Goal: Transaction & Acquisition: Download file/media

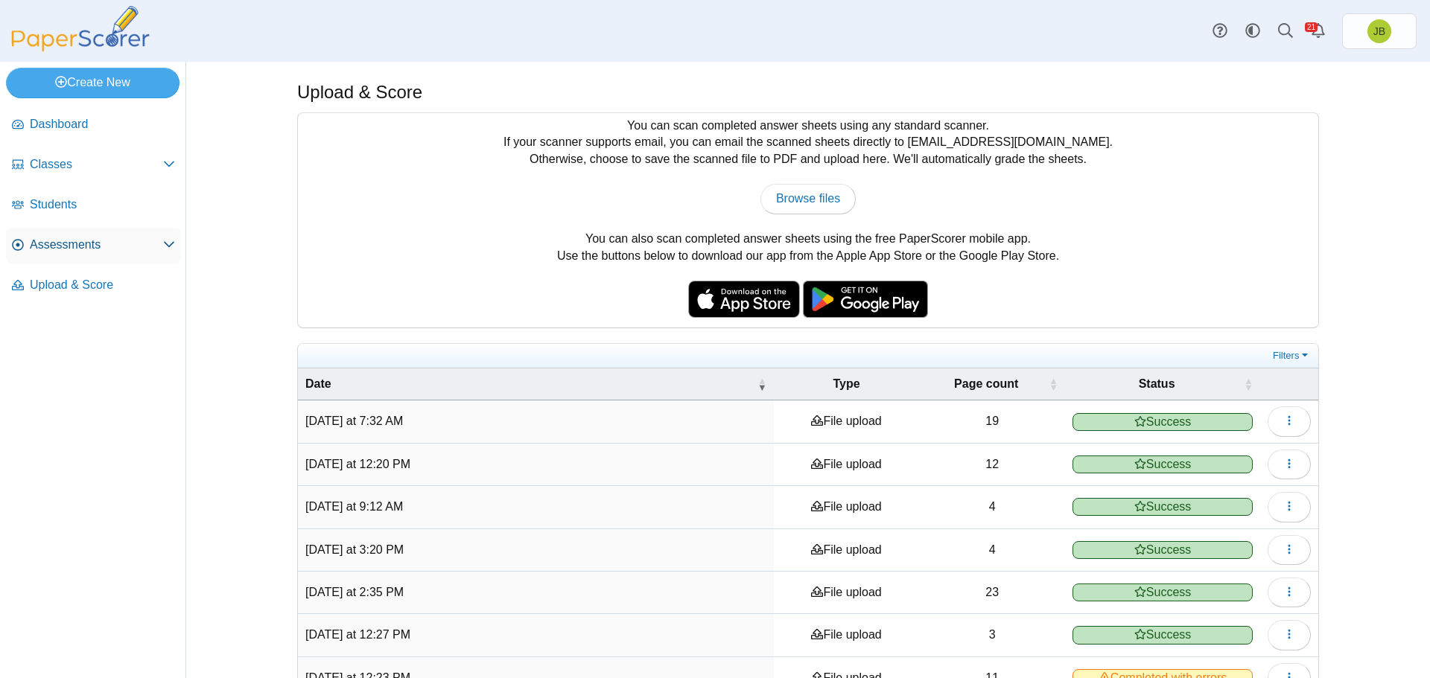
click at [111, 246] on span "Assessments" at bounding box center [96, 245] width 133 height 16
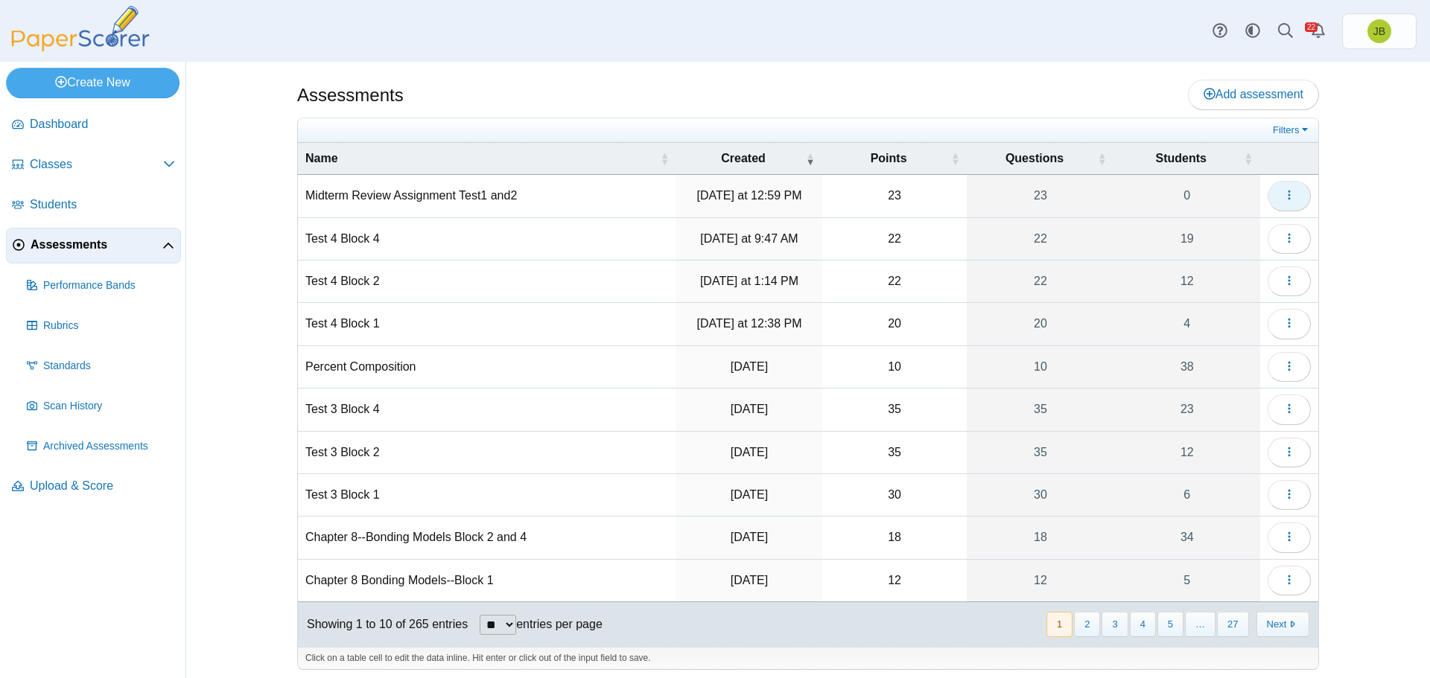
click at [1284, 194] on icon "button" at bounding box center [1289, 195] width 12 height 12
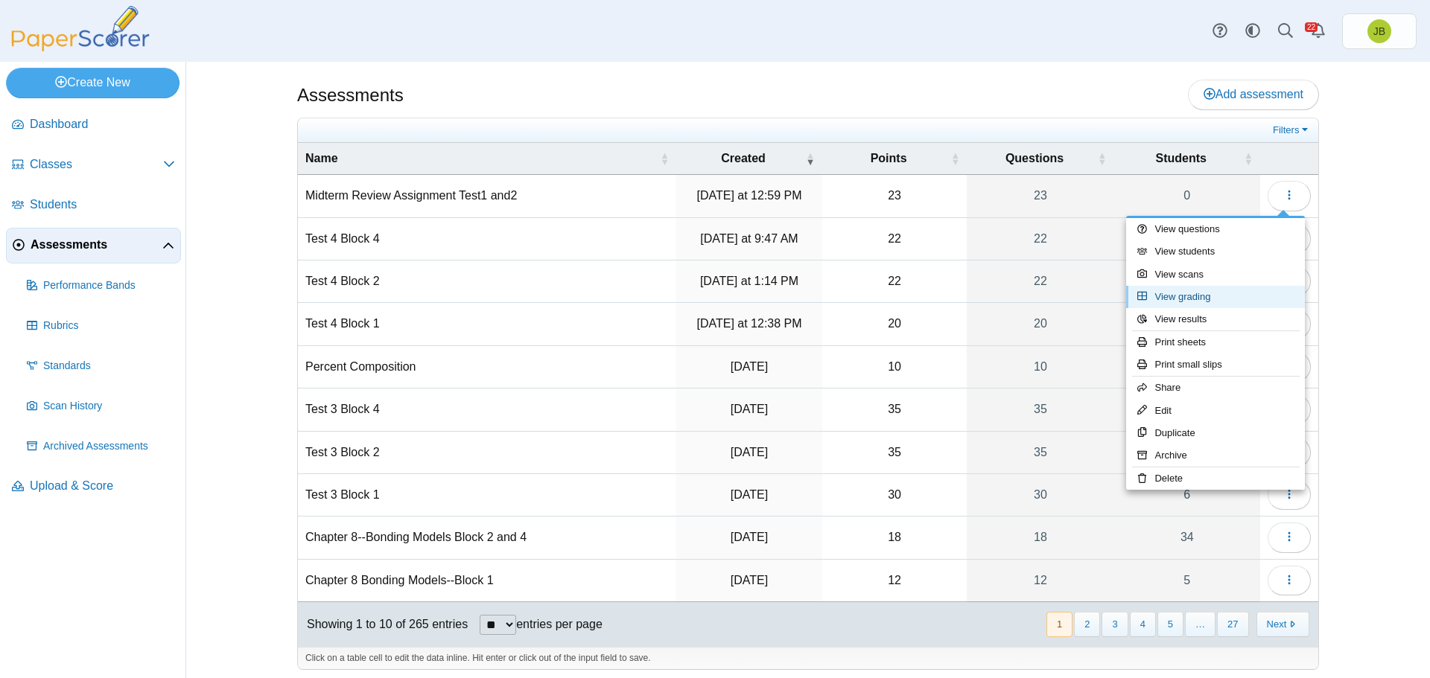
click at [1166, 299] on link "View grading" at bounding box center [1215, 297] width 179 height 22
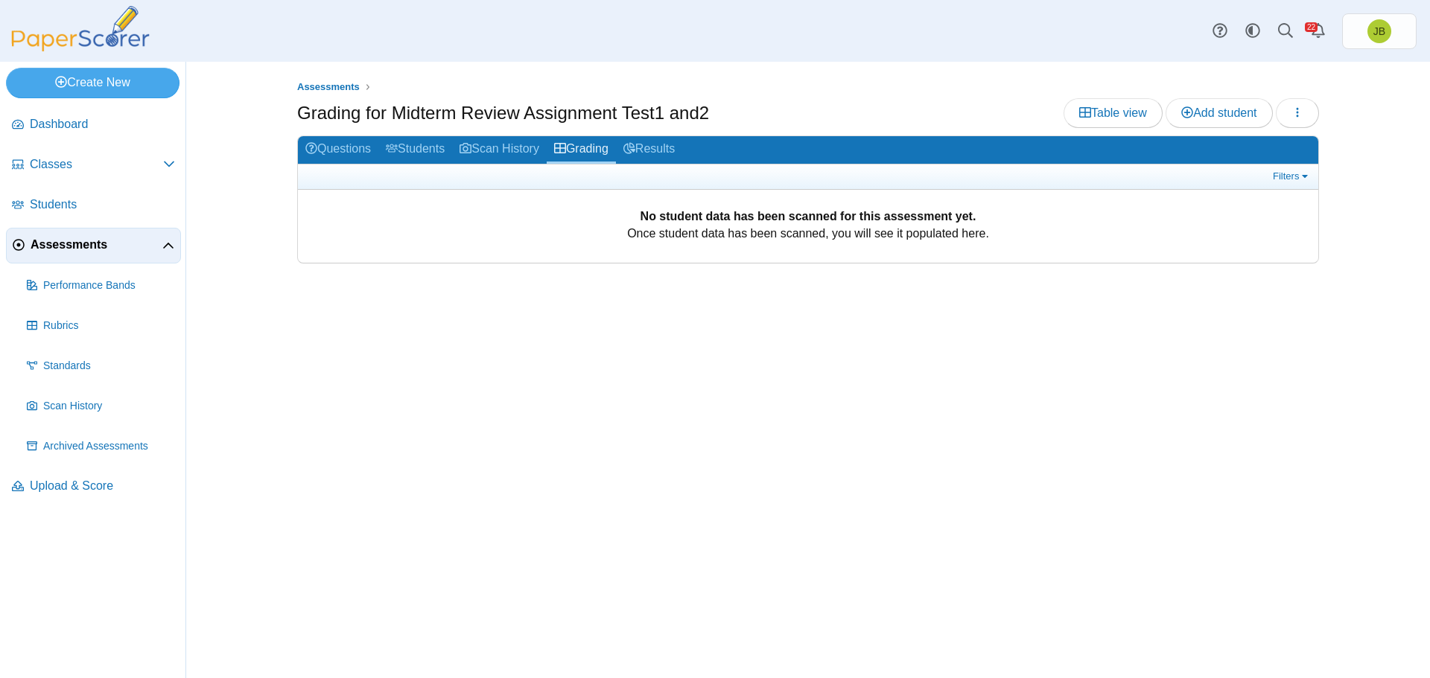
click at [69, 246] on span "Assessments" at bounding box center [97, 245] width 132 height 16
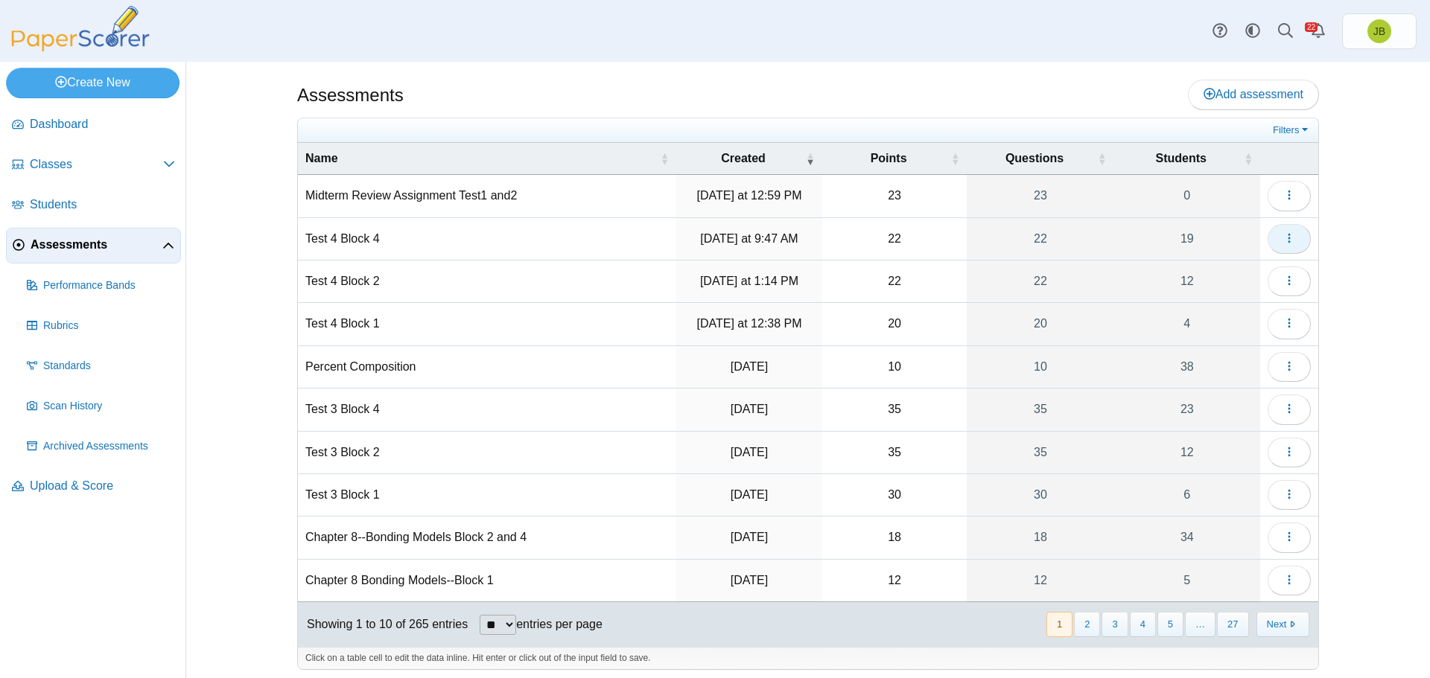
click at [1284, 240] on icon "button" at bounding box center [1289, 238] width 12 height 12
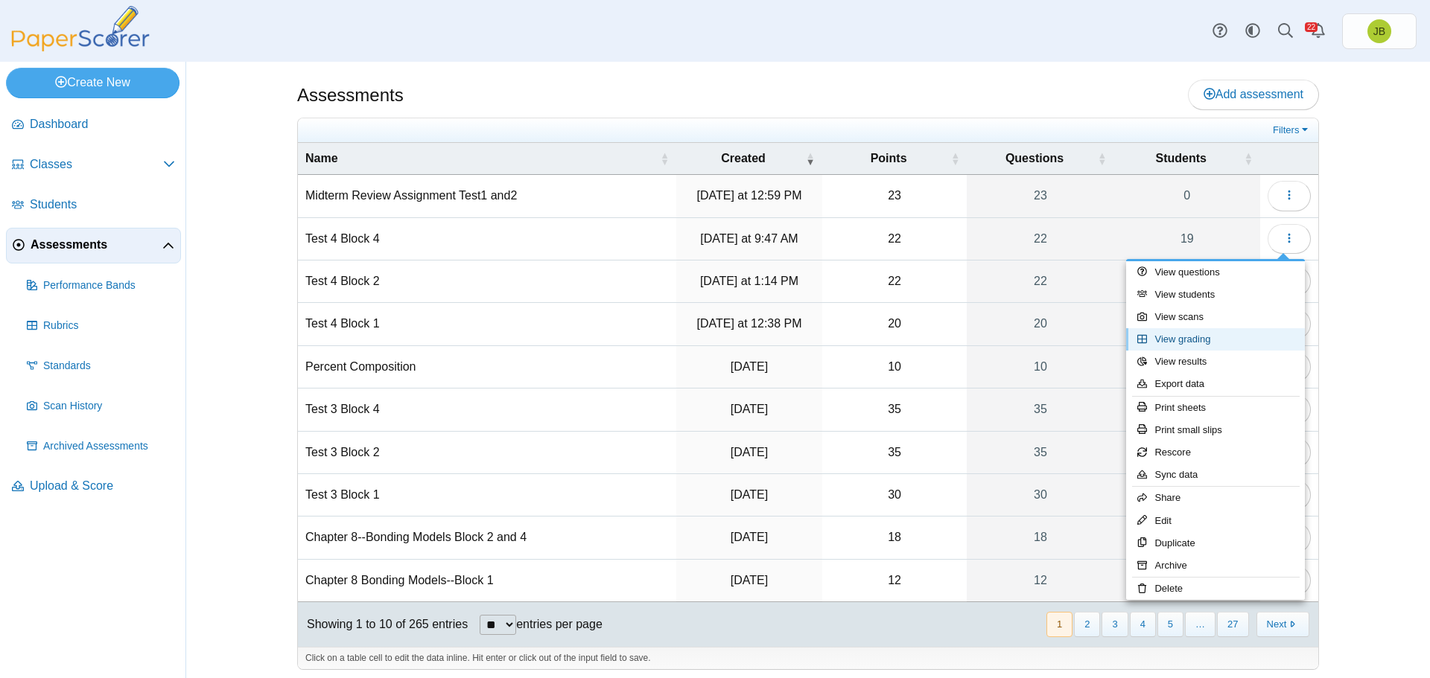
click at [1179, 340] on link "View grading" at bounding box center [1215, 339] width 179 height 22
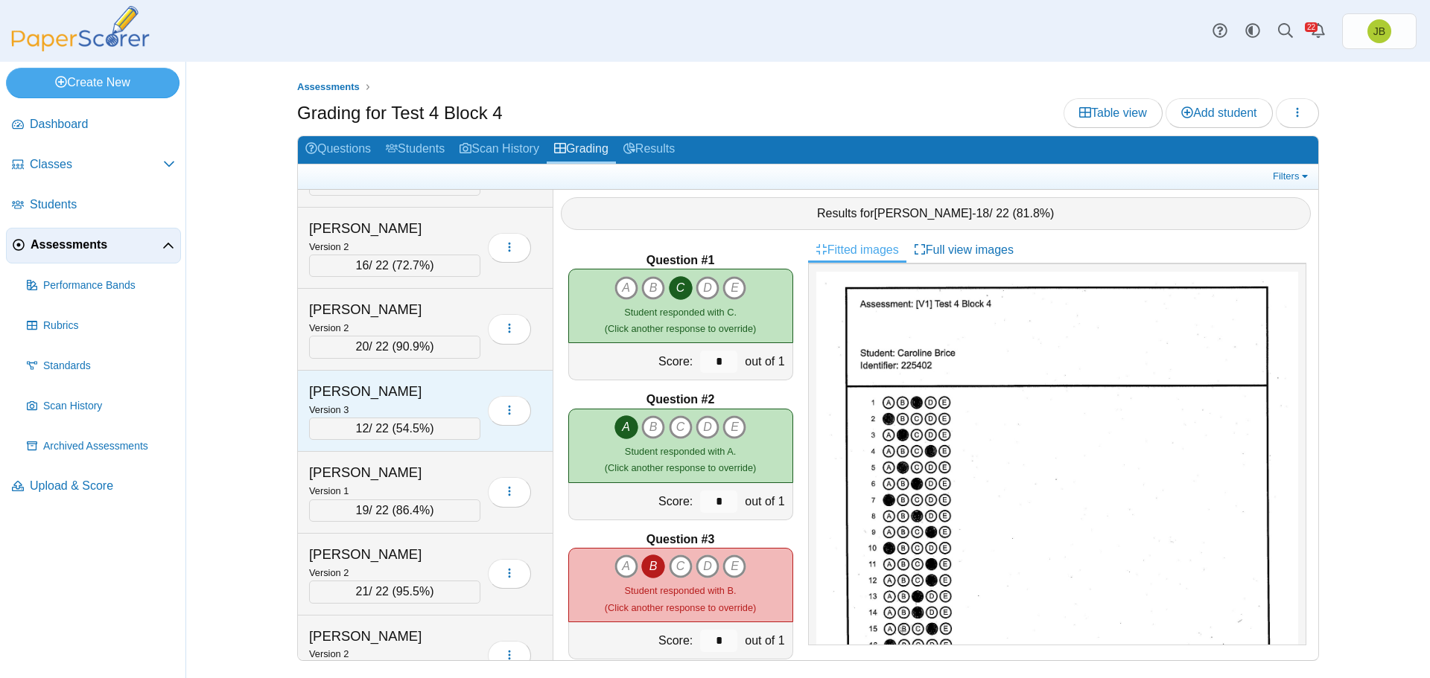
scroll to position [1078, 0]
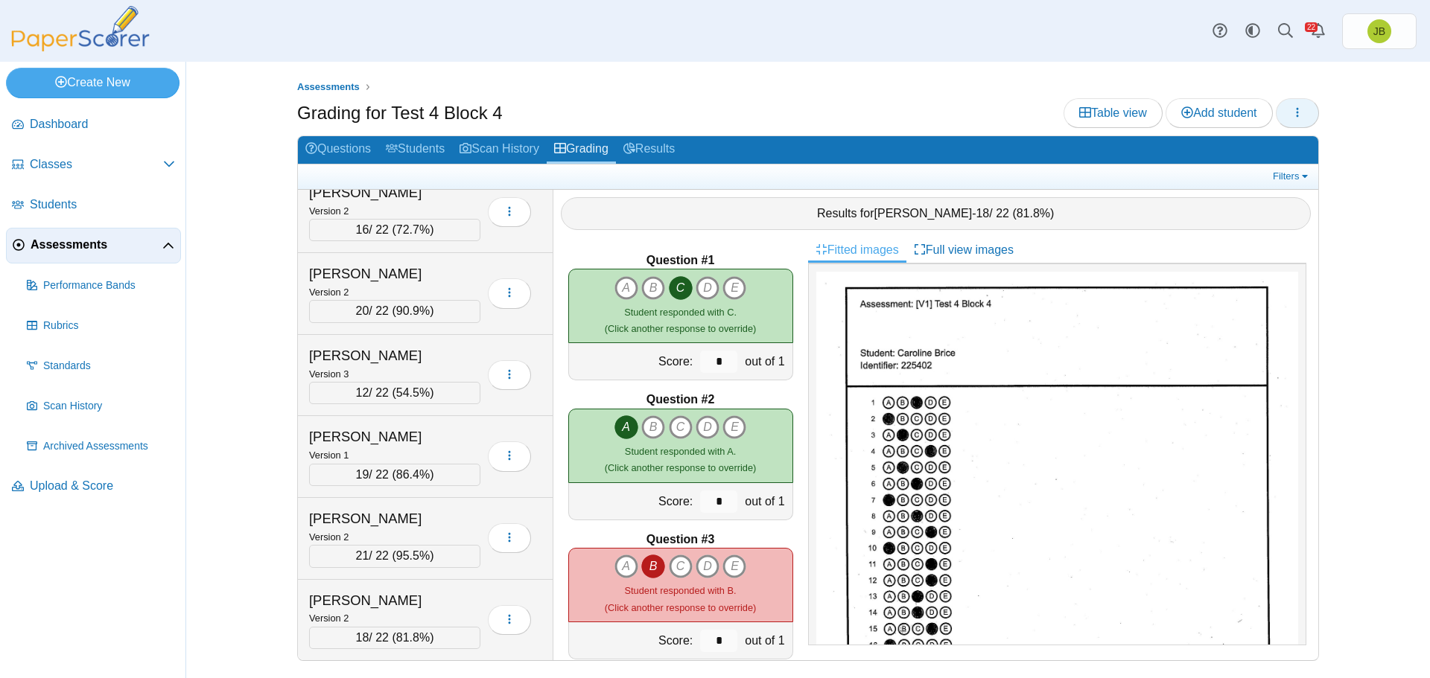
click at [1308, 113] on button "button" at bounding box center [1296, 113] width 43 height 30
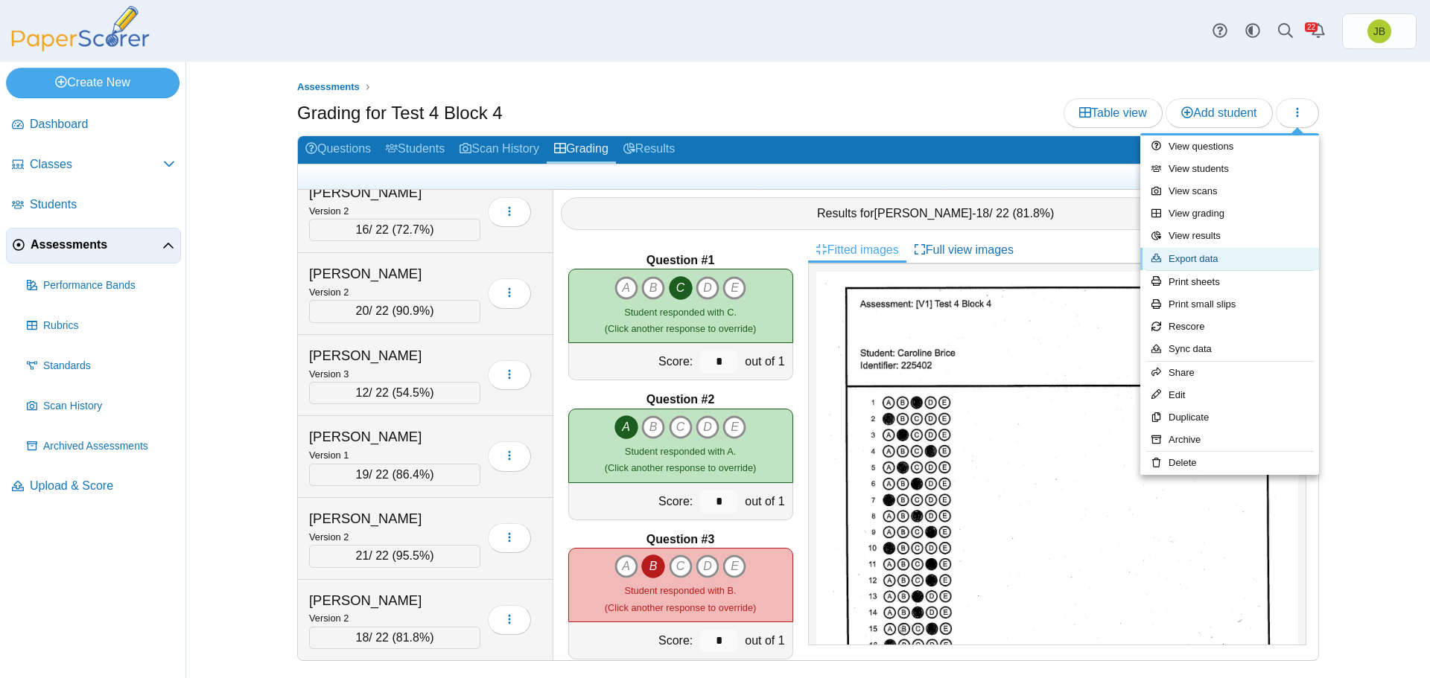
click at [1205, 259] on link "Export data" at bounding box center [1229, 259] width 179 height 22
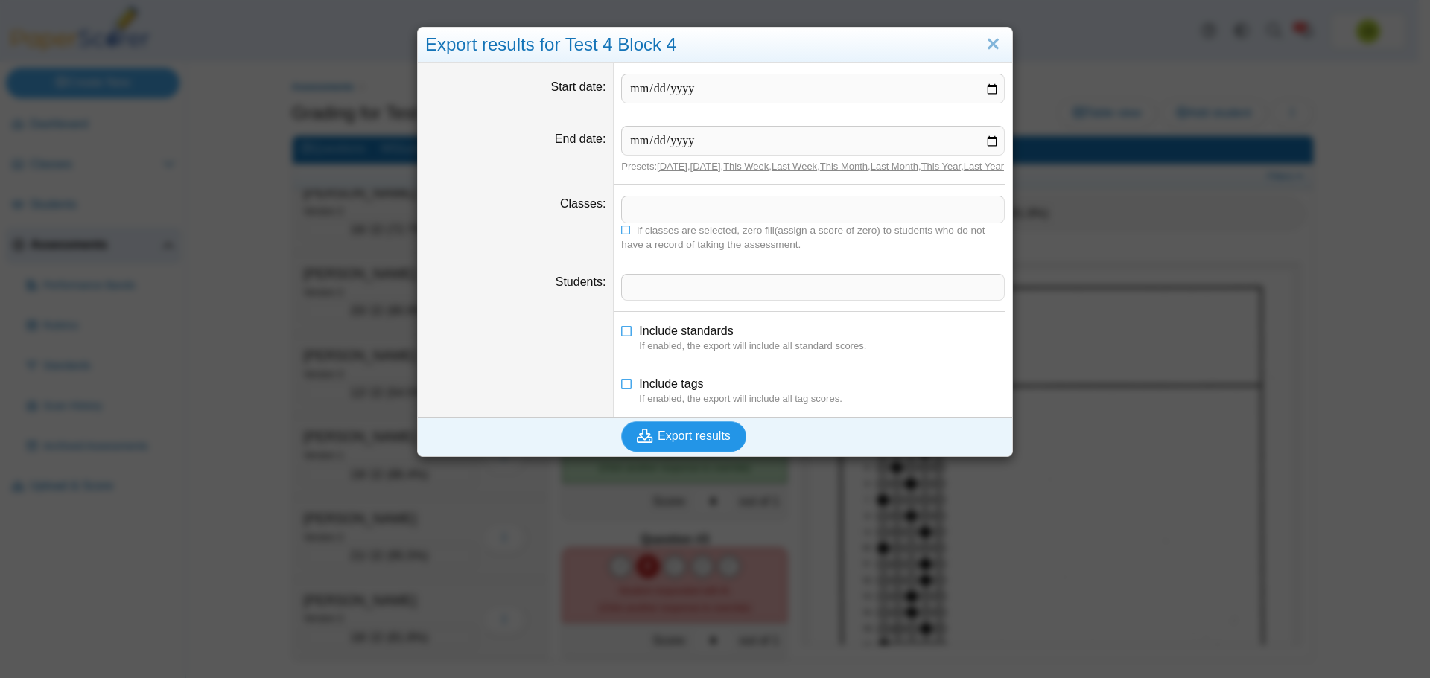
click at [687, 442] on span "Export results" at bounding box center [693, 436] width 73 height 13
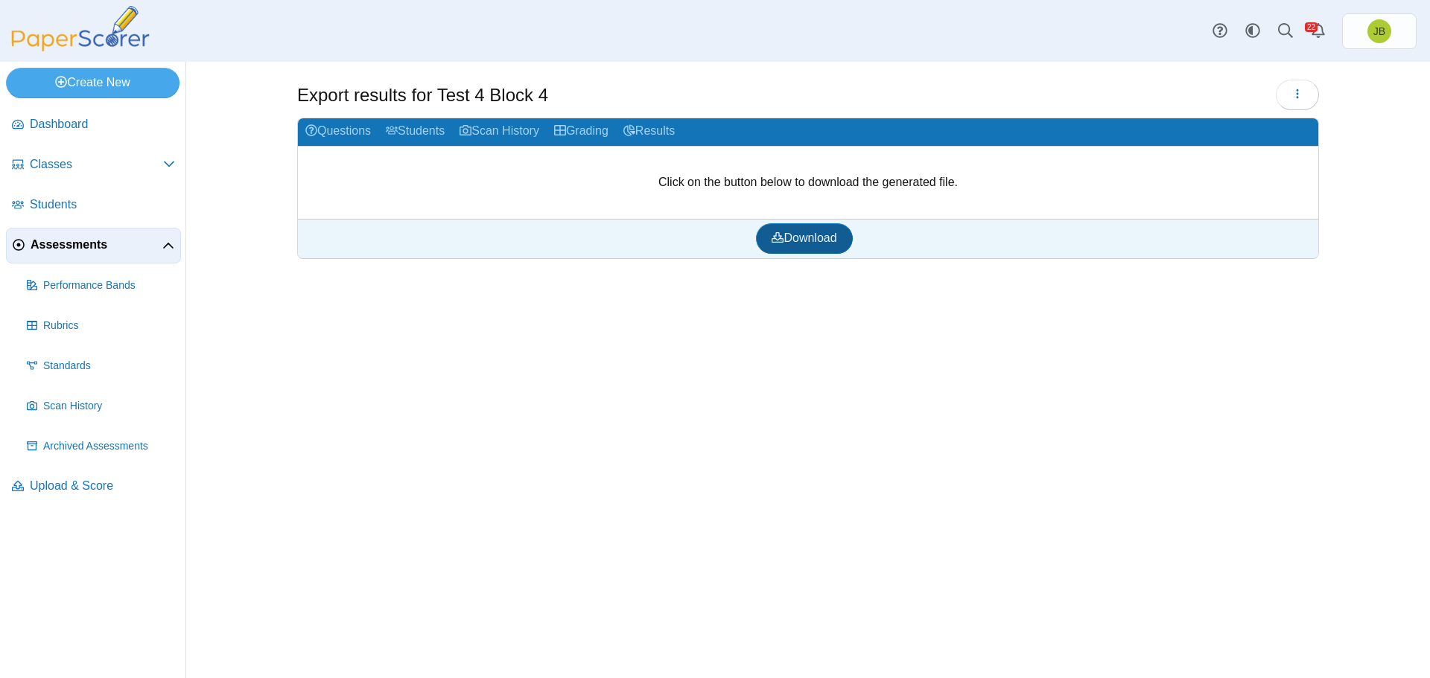
click at [794, 233] on span "Download" at bounding box center [803, 238] width 65 height 13
